Goal: Navigation & Orientation: Find specific page/section

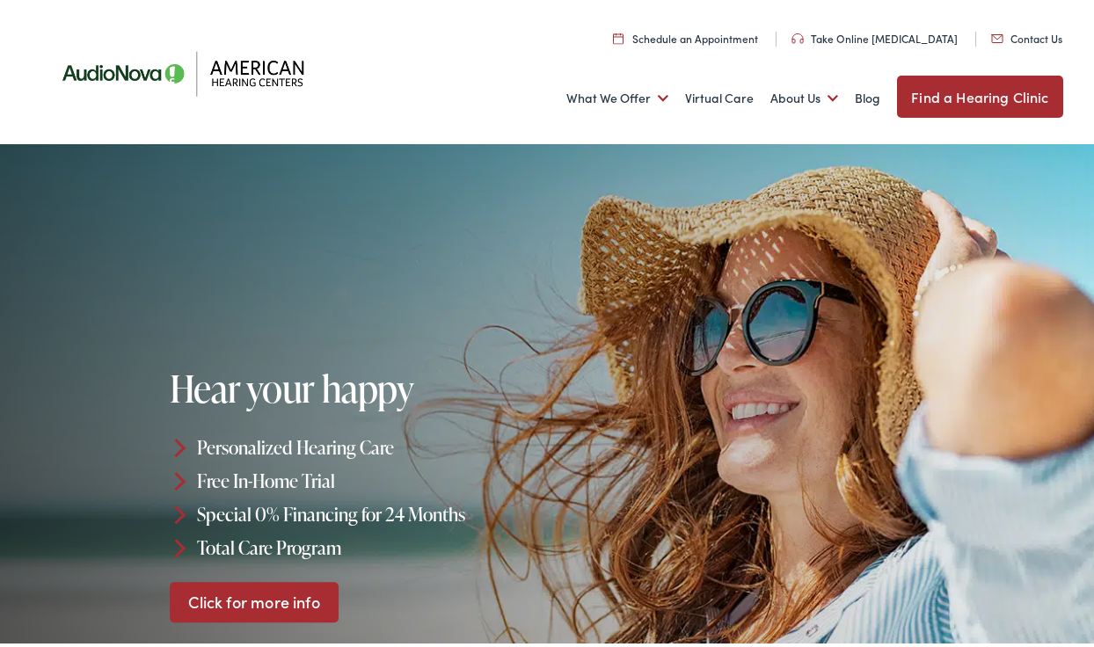
click at [966, 91] on link "Find a Hearing Clinic" at bounding box center [979, 93] width 165 height 42
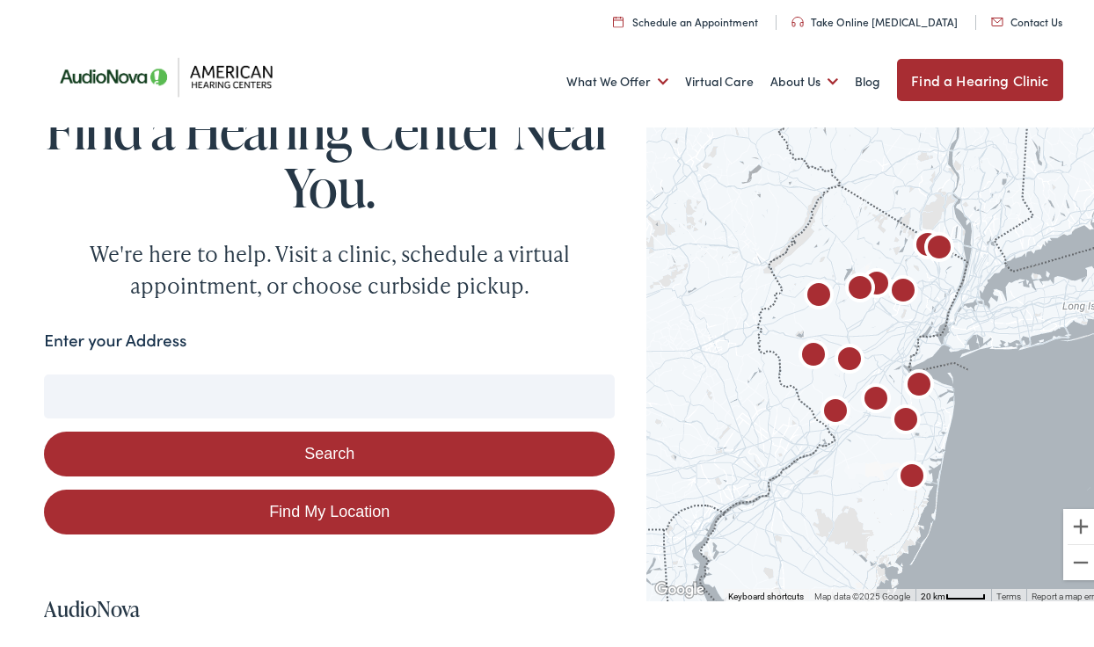
click at [367, 510] on link "Find My Location" at bounding box center [329, 508] width 571 height 45
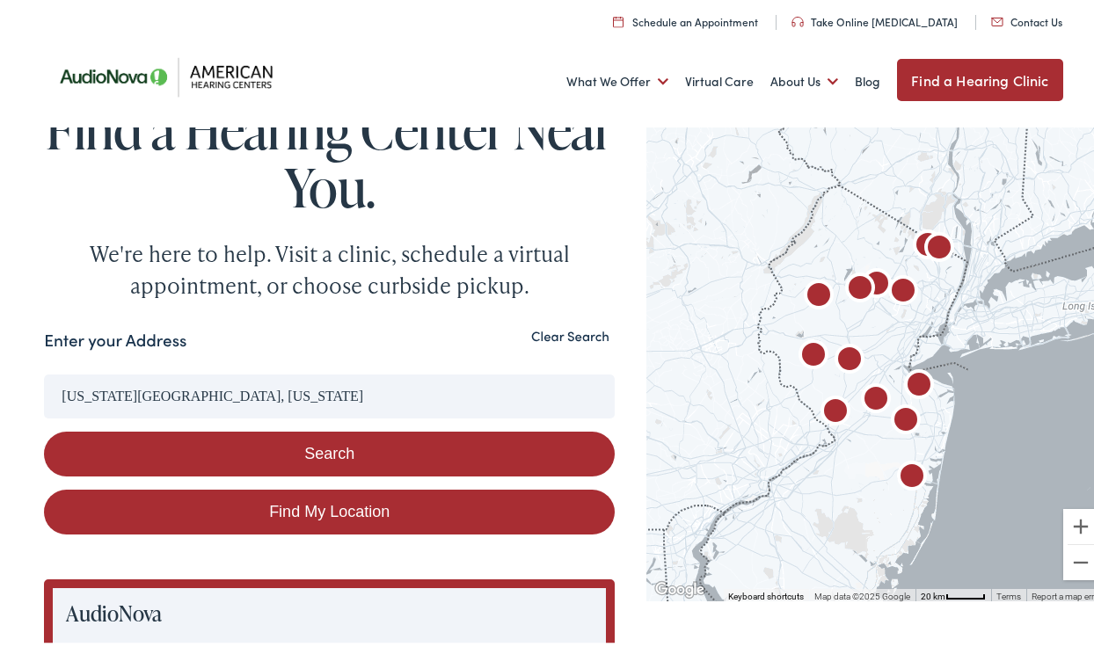
click at [83, 390] on input "[US_STATE][GEOGRAPHIC_DATA], [US_STATE]" at bounding box center [329, 393] width 571 height 44
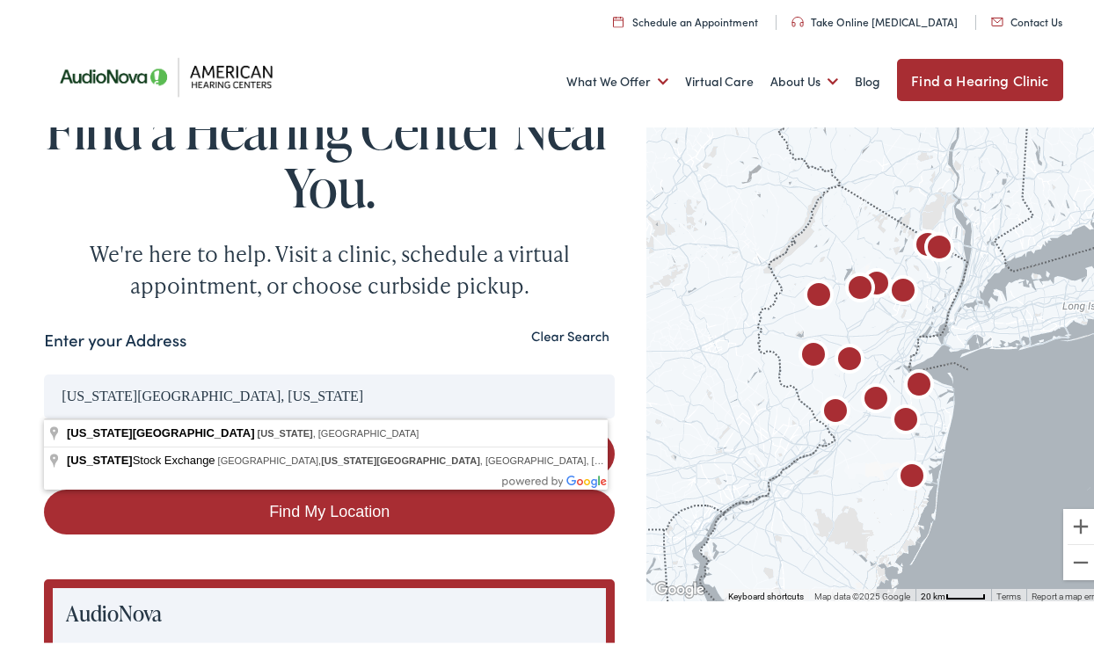
drag, startPoint x: 286, startPoint y: 396, endPoint x: 47, endPoint y: 400, distance: 238.3
click at [47, 400] on input "[US_STATE][GEOGRAPHIC_DATA], [US_STATE]" at bounding box center [329, 393] width 571 height 44
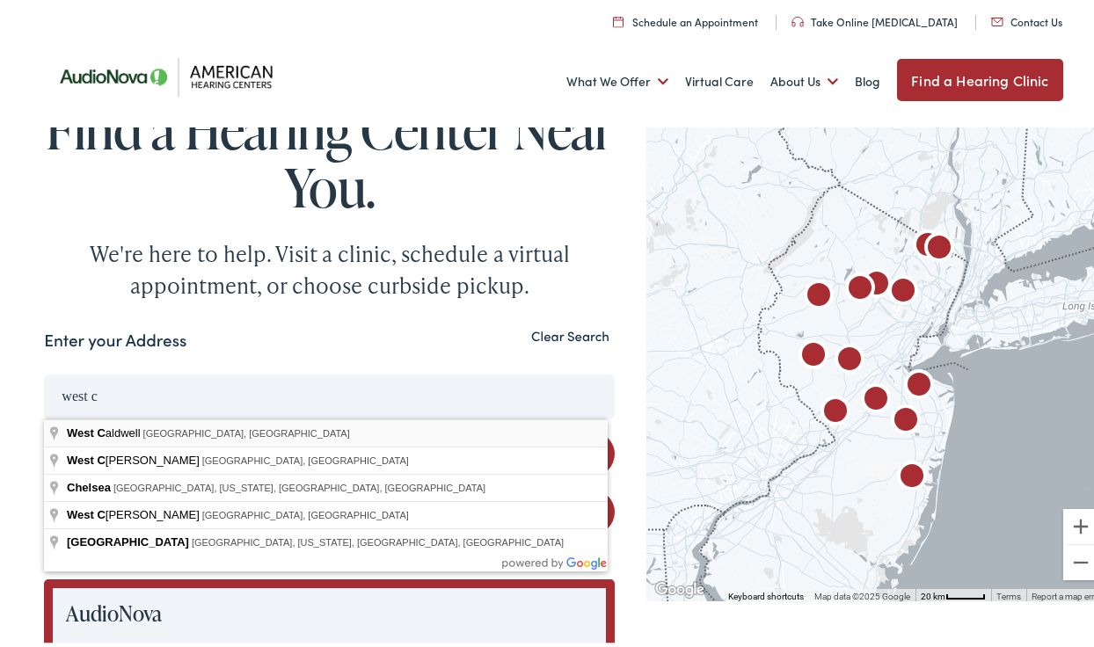
type input "[GEOGRAPHIC_DATA][PERSON_NAME], [GEOGRAPHIC_DATA], [GEOGRAPHIC_DATA]"
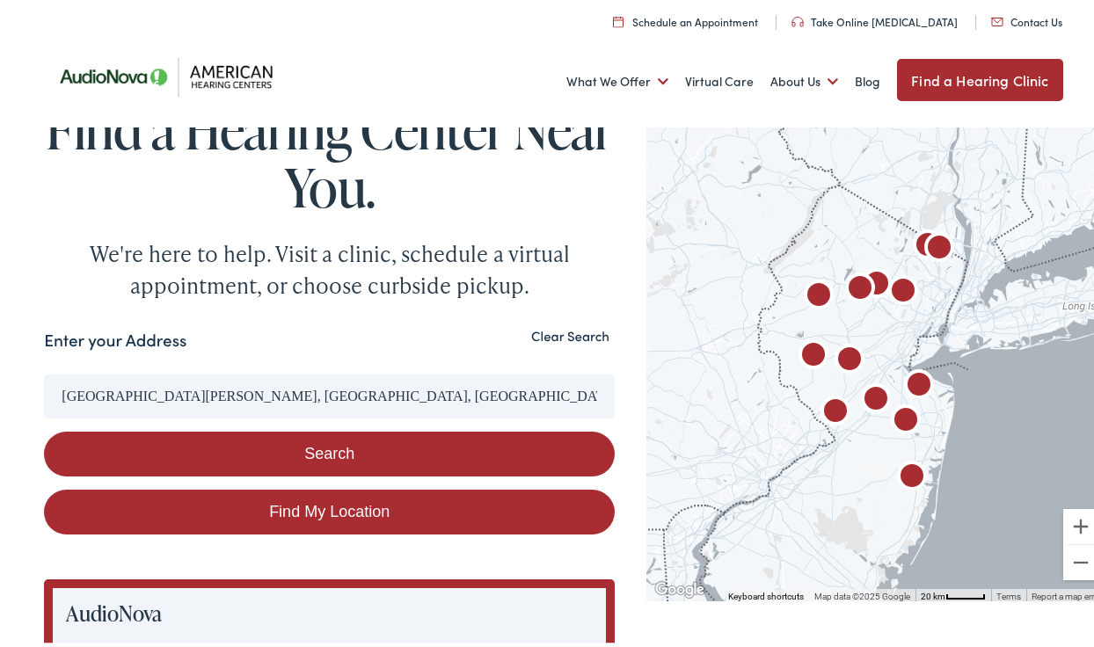
click at [486, 457] on button "Search" at bounding box center [329, 450] width 571 height 45
click at [354, 446] on button "Search" at bounding box center [329, 450] width 571 height 45
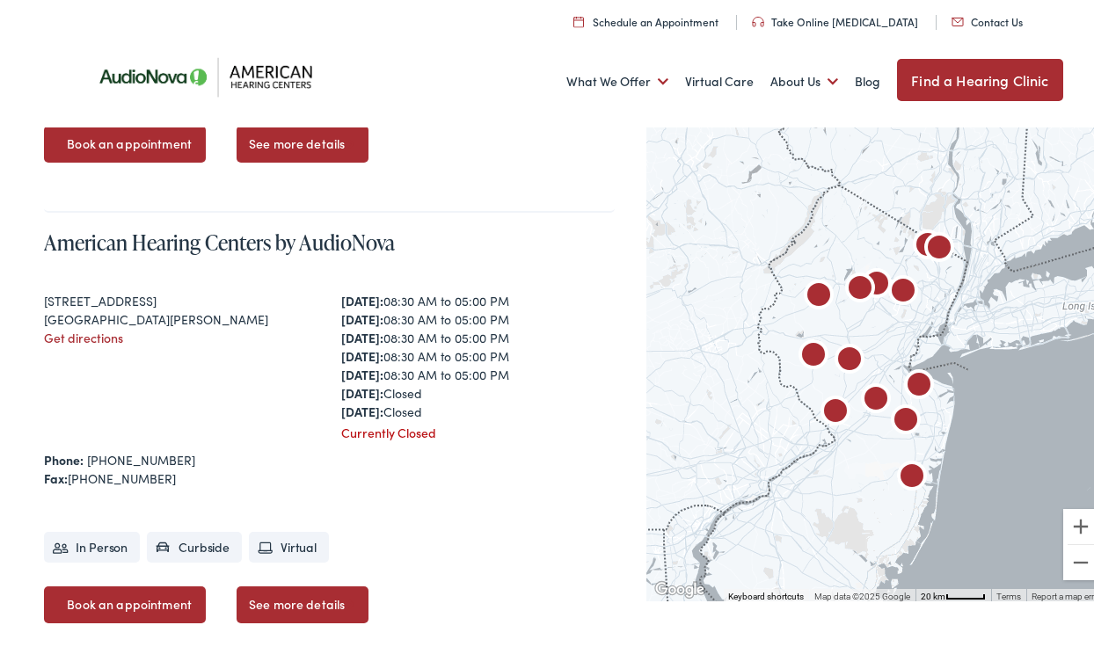
scroll to position [6504, 0]
